Goal: Information Seeking & Learning: Learn about a topic

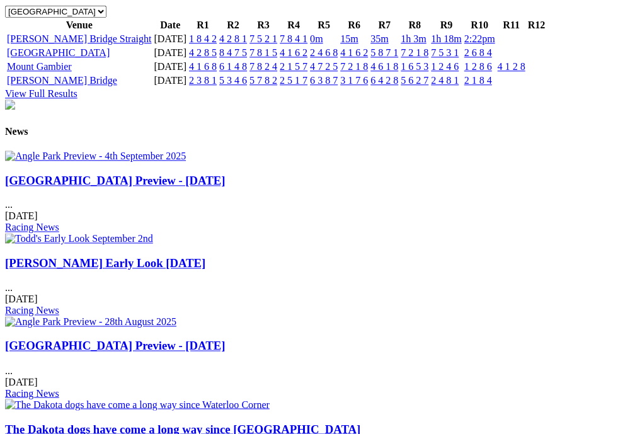
scroll to position [1537, 0]
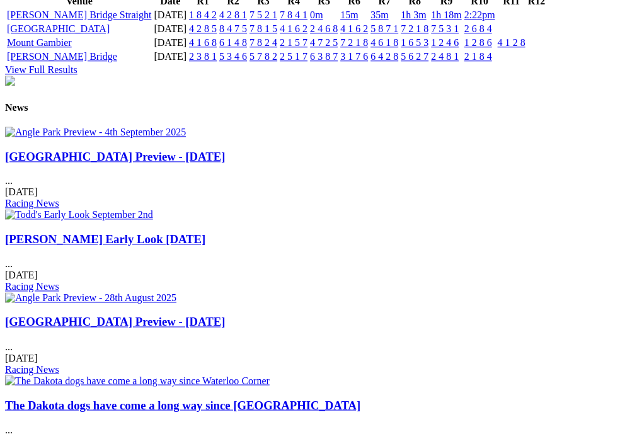
click at [217, 20] on link "1 8 4 2" at bounding box center [203, 14] width 28 height 11
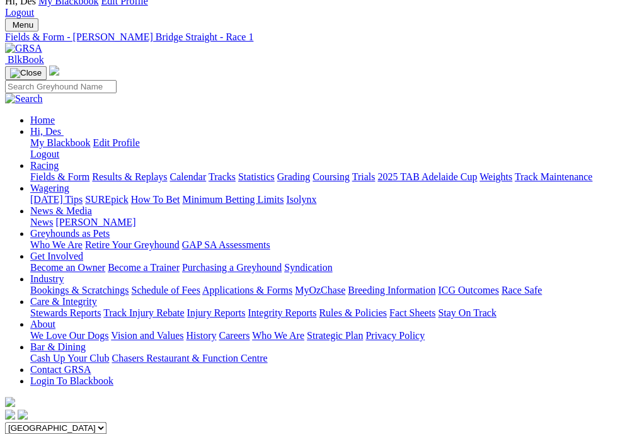
scroll to position [40, 0]
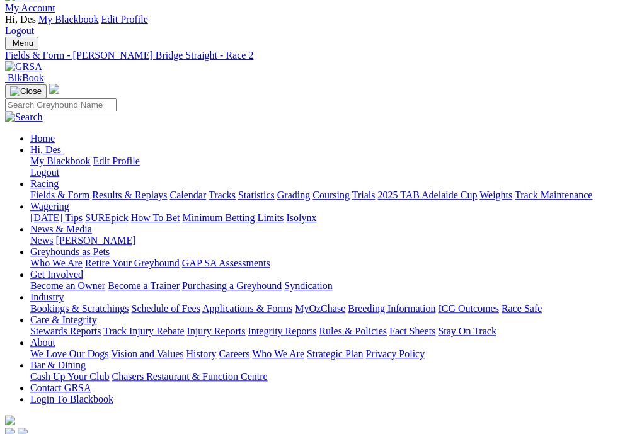
scroll to position [23, 0]
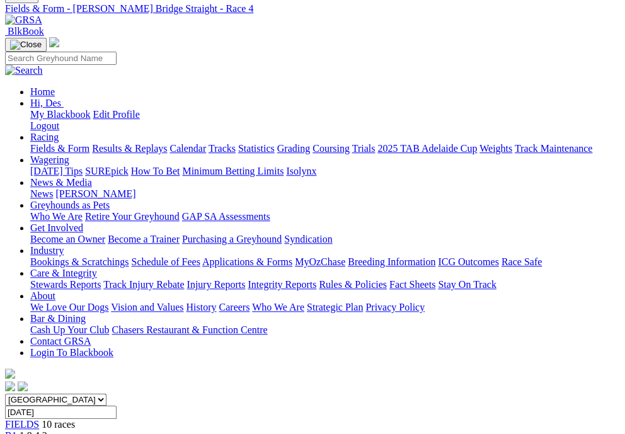
scroll to position [74, 0]
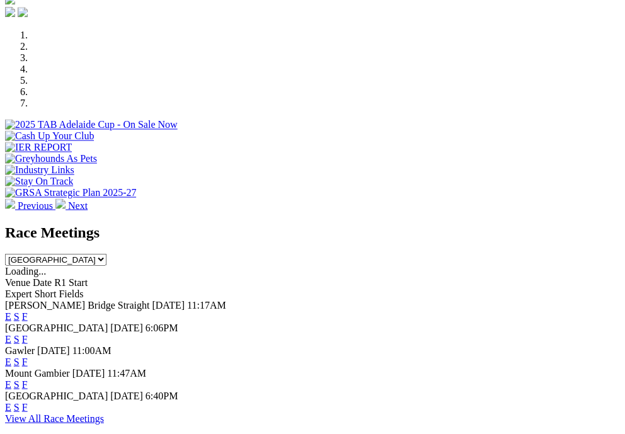
scroll to position [425, 0]
click at [11, 333] on link "E" at bounding box center [8, 338] width 6 height 11
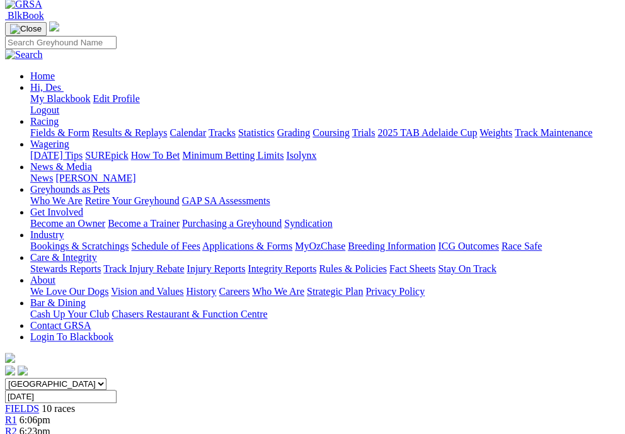
scroll to position [95, 0]
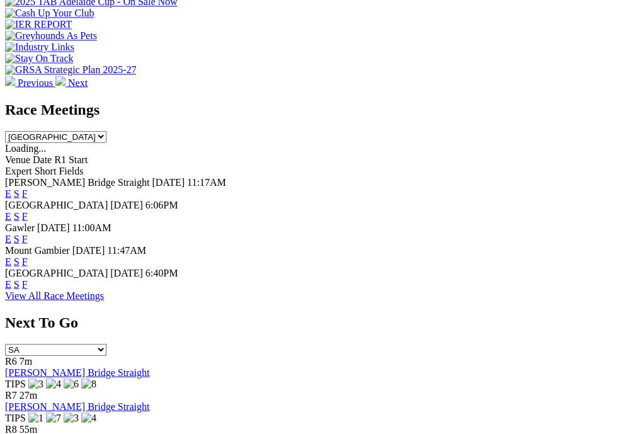
scroll to position [548, 0]
click at [28, 233] on link "F" at bounding box center [25, 238] width 6 height 11
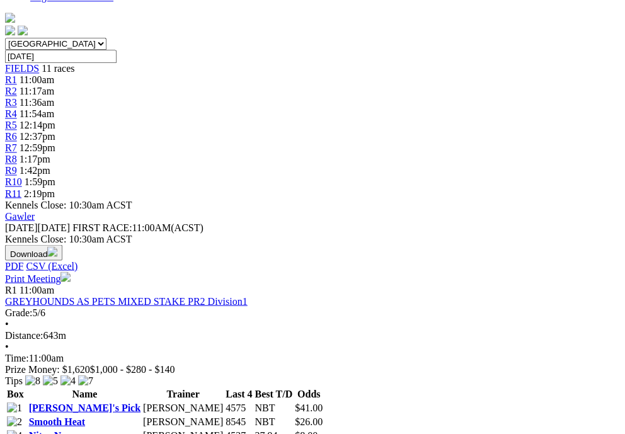
scroll to position [484, 0]
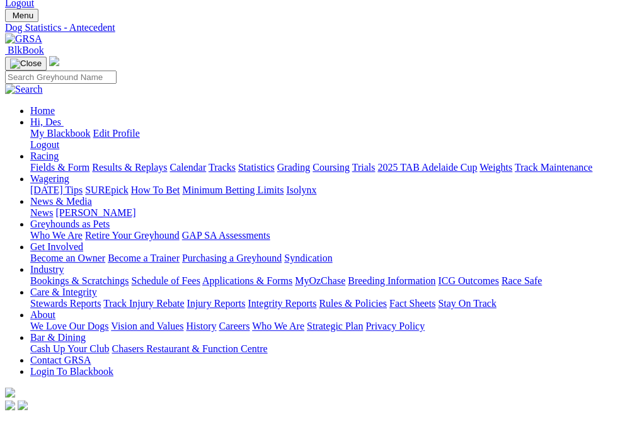
scroll to position [82, 0]
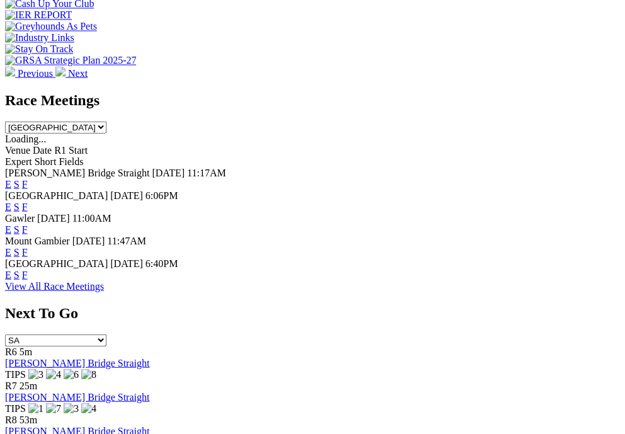
scroll to position [565, 0]
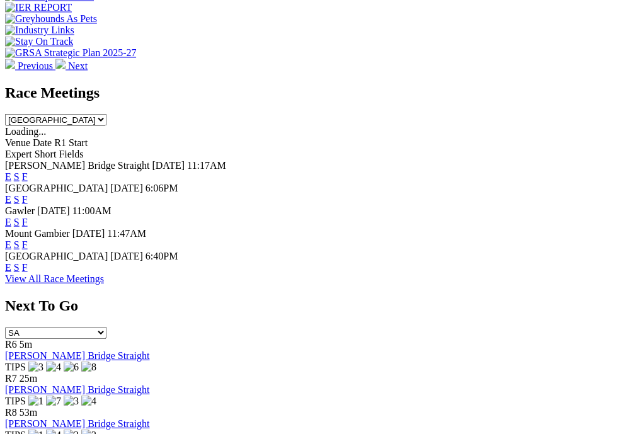
click at [11, 216] on link "E" at bounding box center [8, 221] width 6 height 11
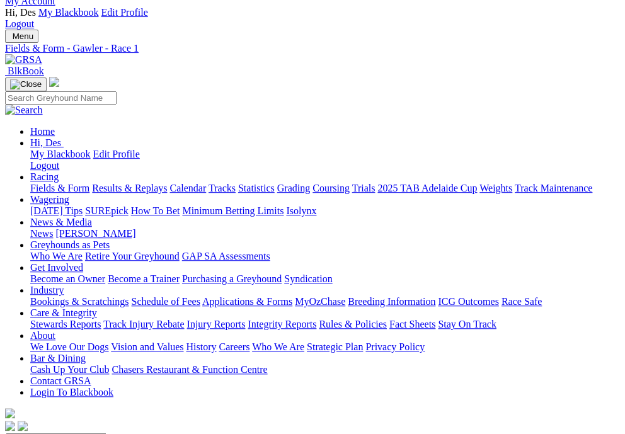
scroll to position [35, 0]
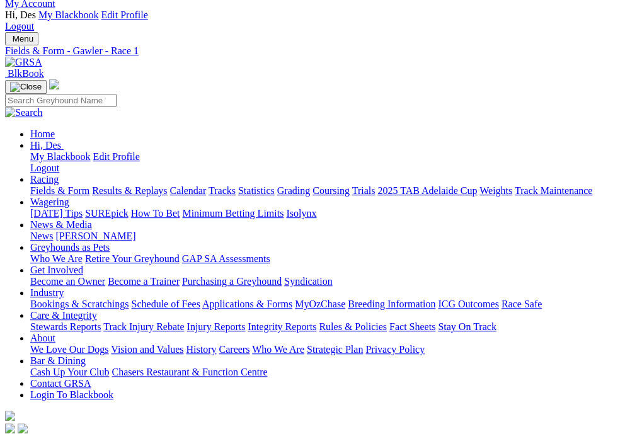
scroll to position [29, 0]
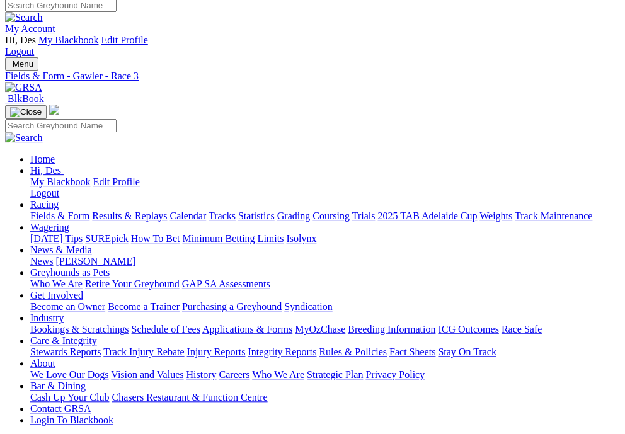
scroll to position [7, 0]
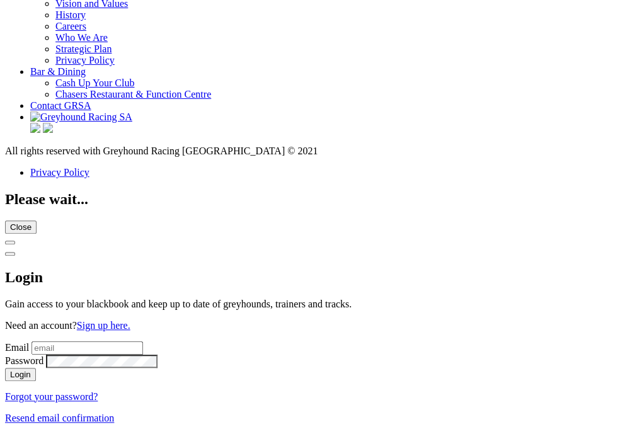
scroll to position [5283, 0]
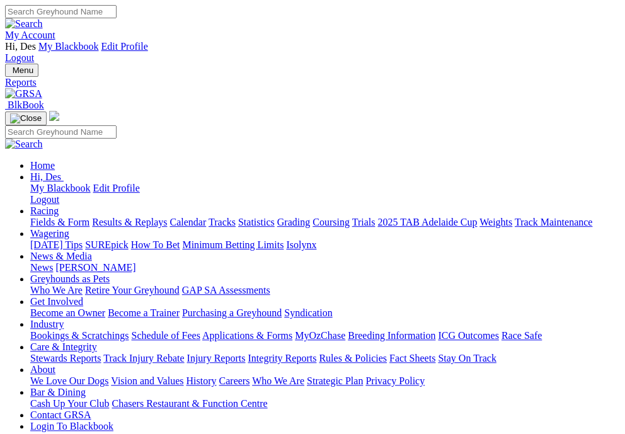
scroll to position [1, 0]
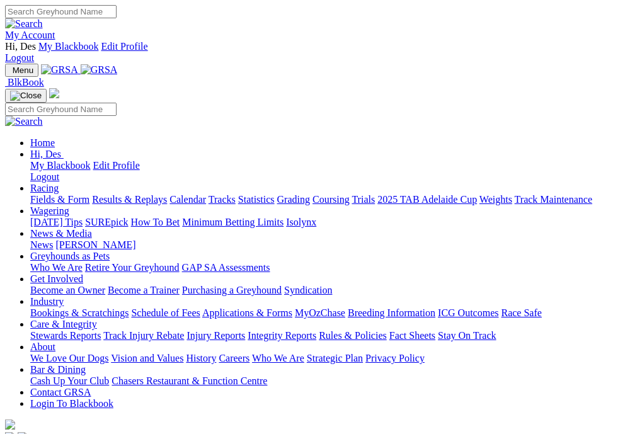
scroll to position [186, 0]
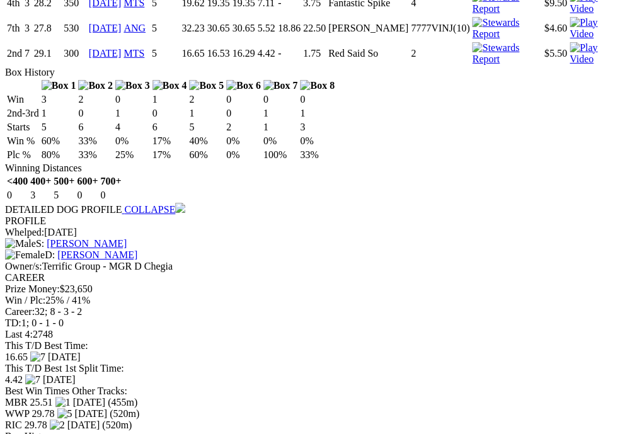
scroll to position [2358, 0]
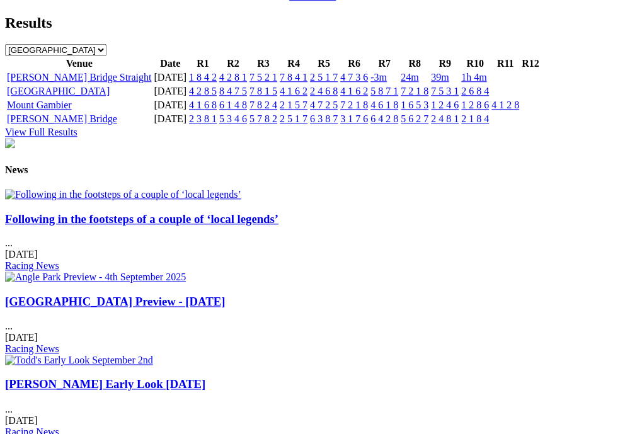
scroll to position [1488, 0]
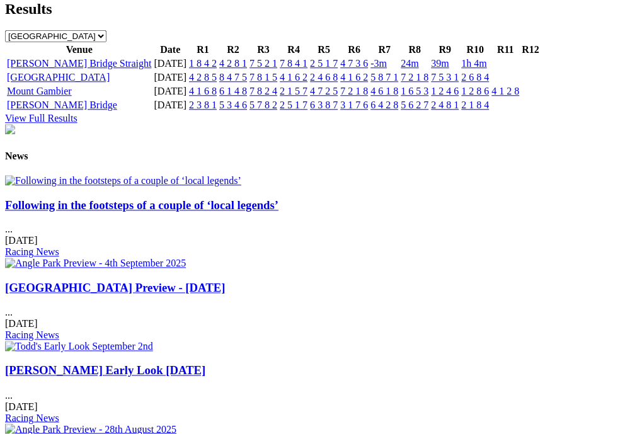
click at [338, 69] on link "2 5 1 7" at bounding box center [324, 63] width 28 height 11
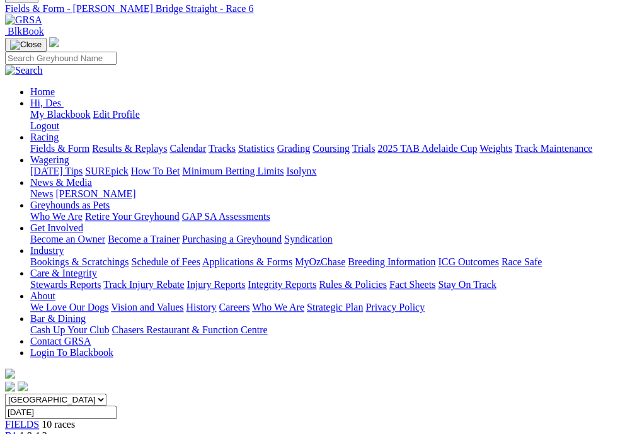
scroll to position [68, 0]
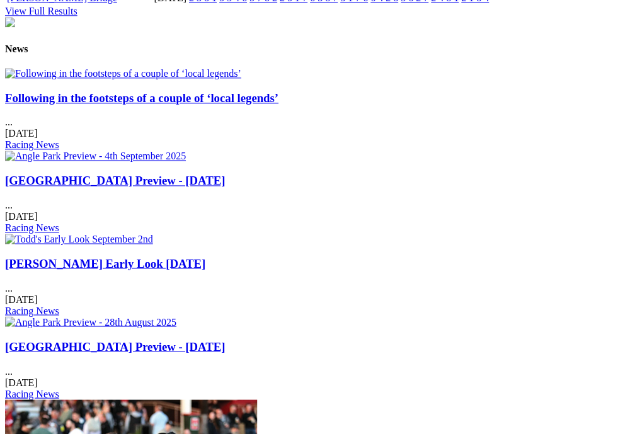
scroll to position [1620, 0]
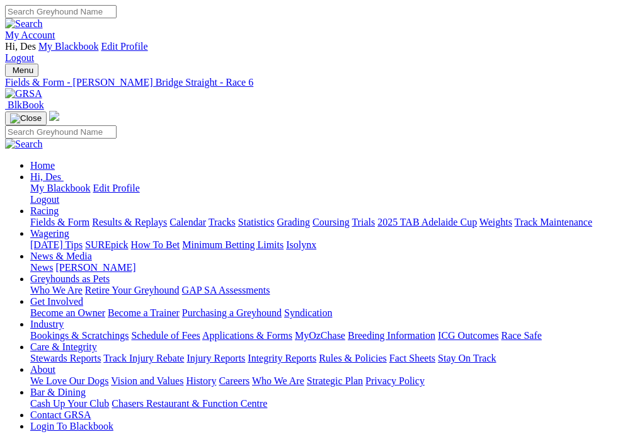
scroll to position [1, 0]
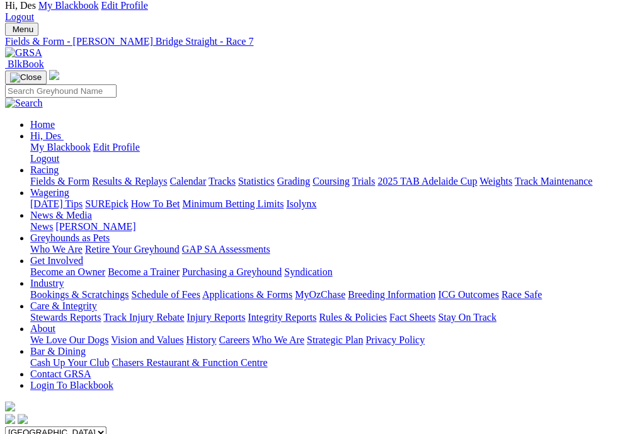
scroll to position [34, 0]
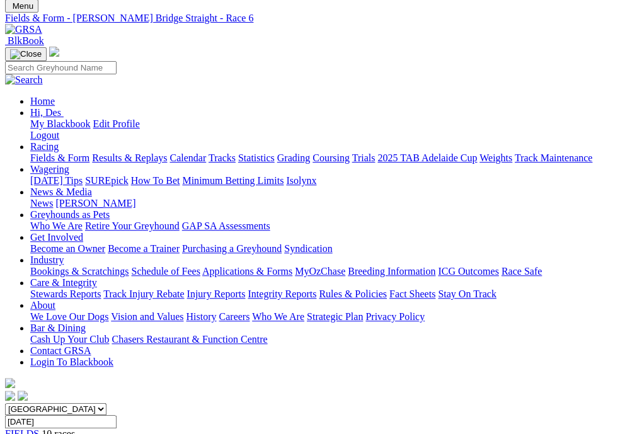
scroll to position [54, 0]
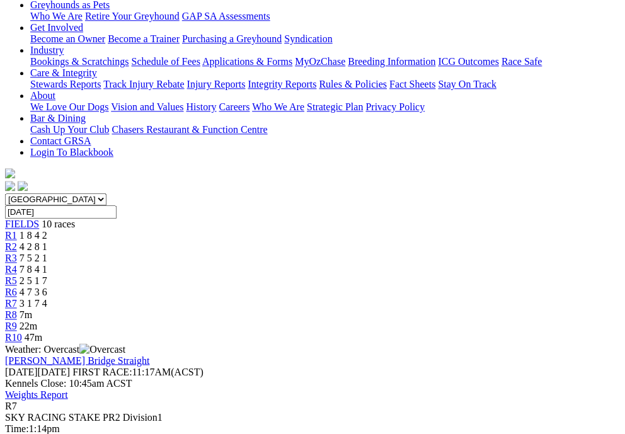
scroll to position [278, 0]
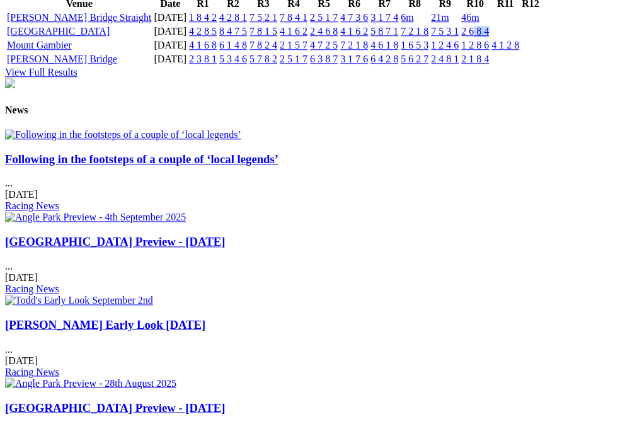
scroll to position [1557, 0]
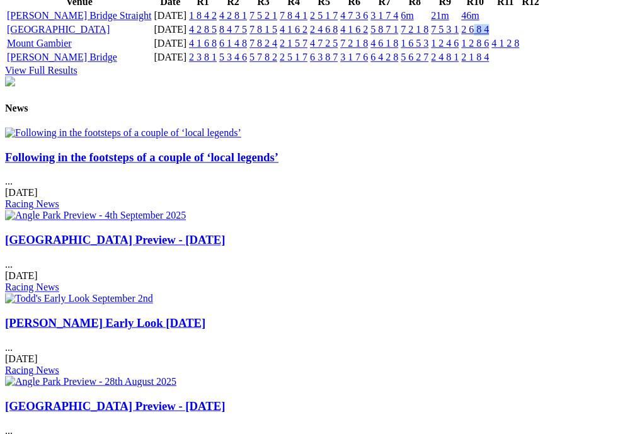
click at [489, 35] on link "2 6 8 4" at bounding box center [475, 30] width 28 height 11
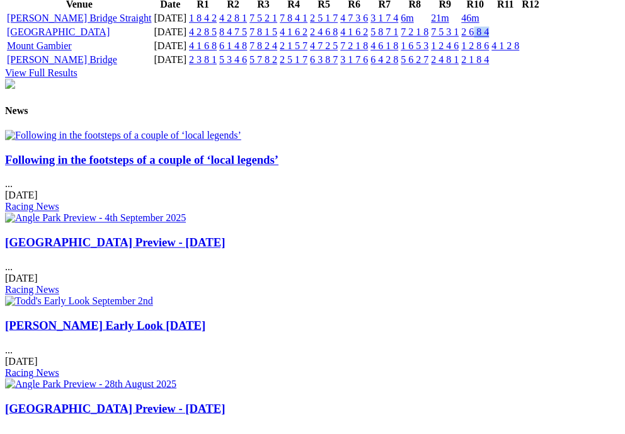
scroll to position [1556, 1]
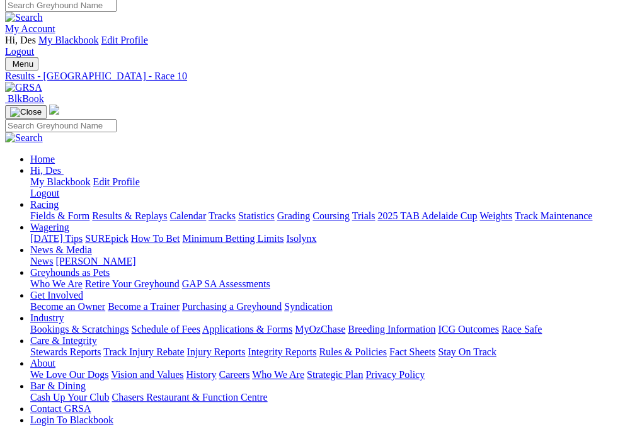
scroll to position [11, 0]
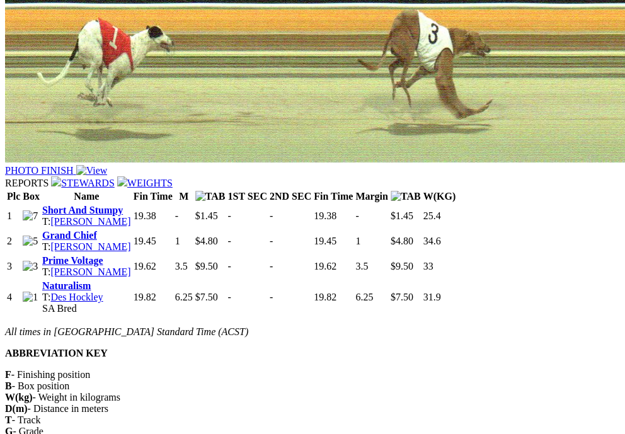
scroll to position [966, 0]
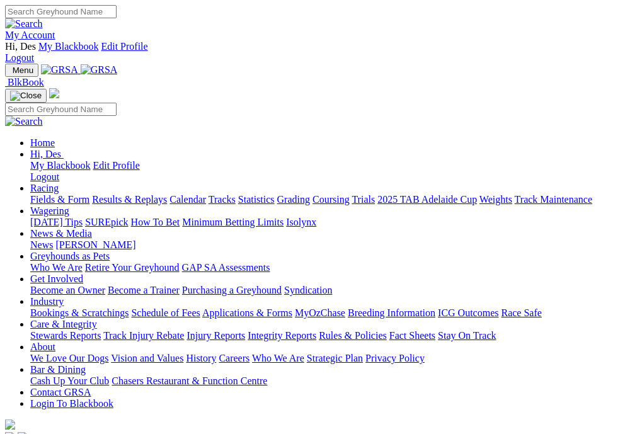
scroll to position [634, 0]
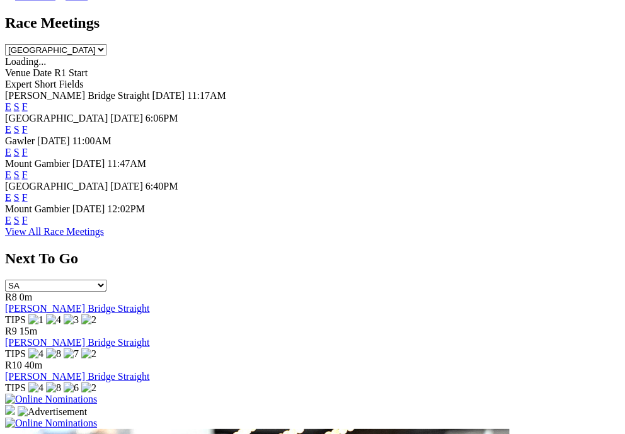
click at [28, 203] on link "F" at bounding box center [25, 197] width 6 height 11
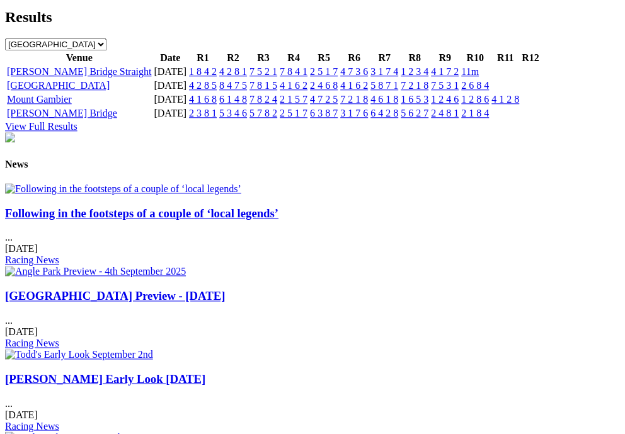
scroll to position [1547, 0]
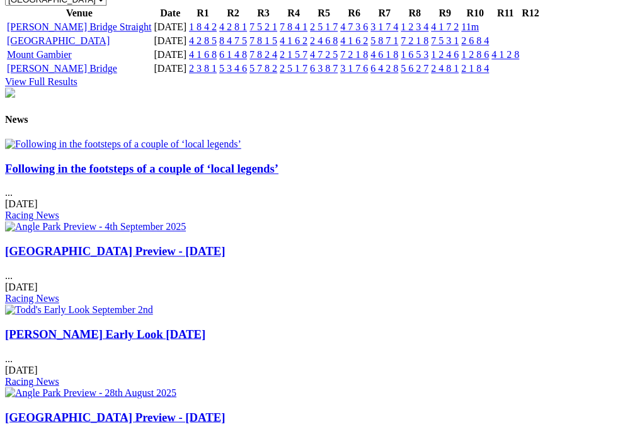
click at [459, 32] on link "4 1 7 2" at bounding box center [445, 26] width 28 height 11
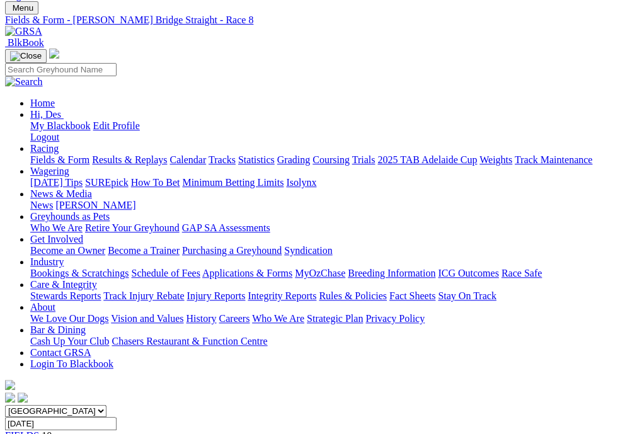
scroll to position [57, 0]
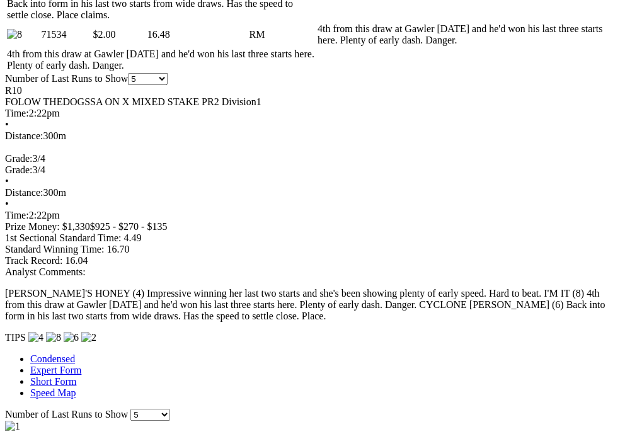
scroll to position [910, 0]
